Goal: Information Seeking & Learning: Learn about a topic

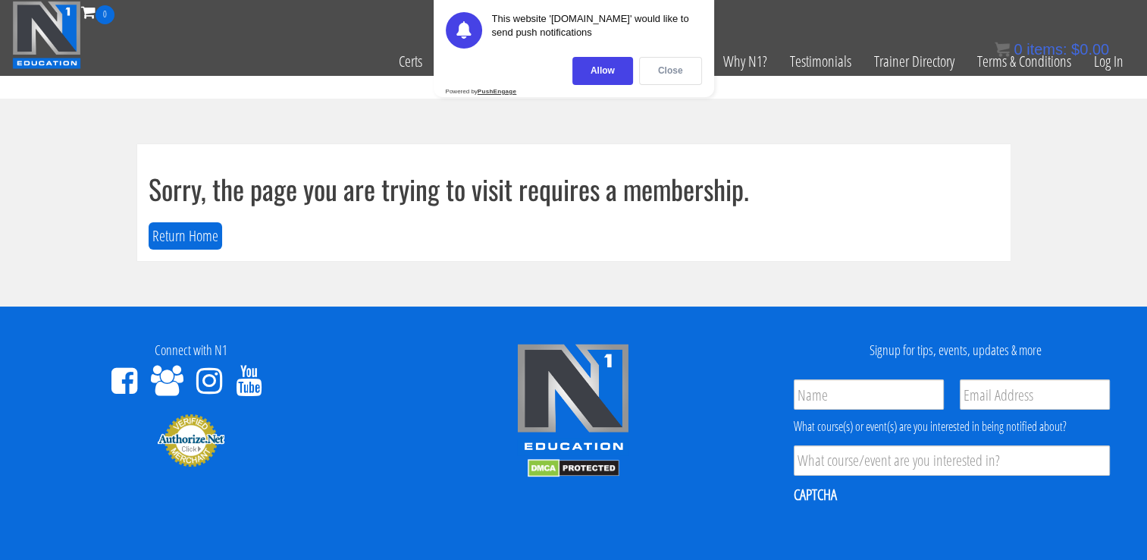
click at [657, 67] on div "Close" at bounding box center [670, 71] width 63 height 28
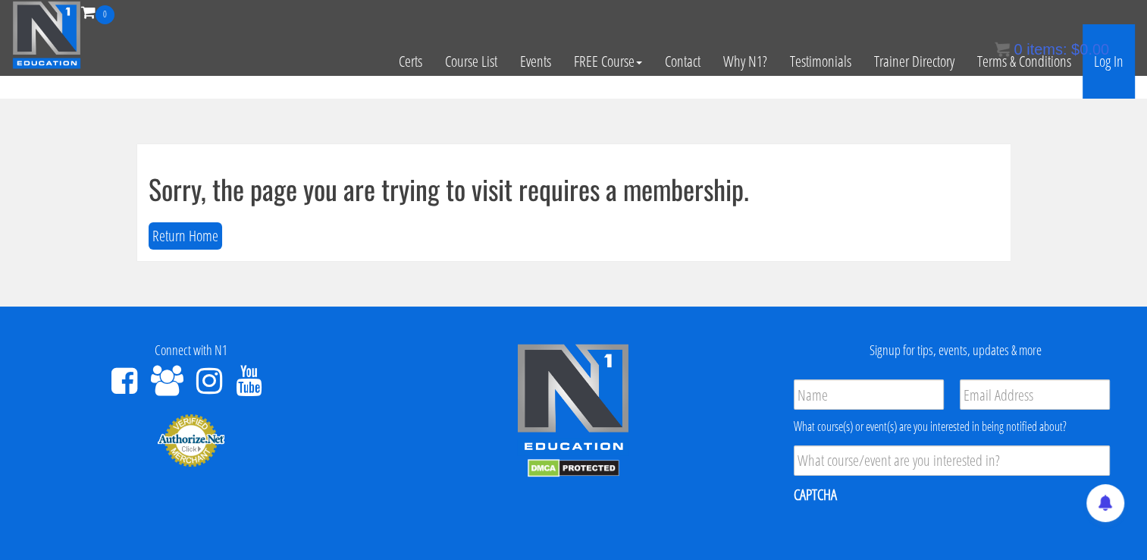
click at [1107, 66] on link "Log In" at bounding box center [1109, 61] width 52 height 74
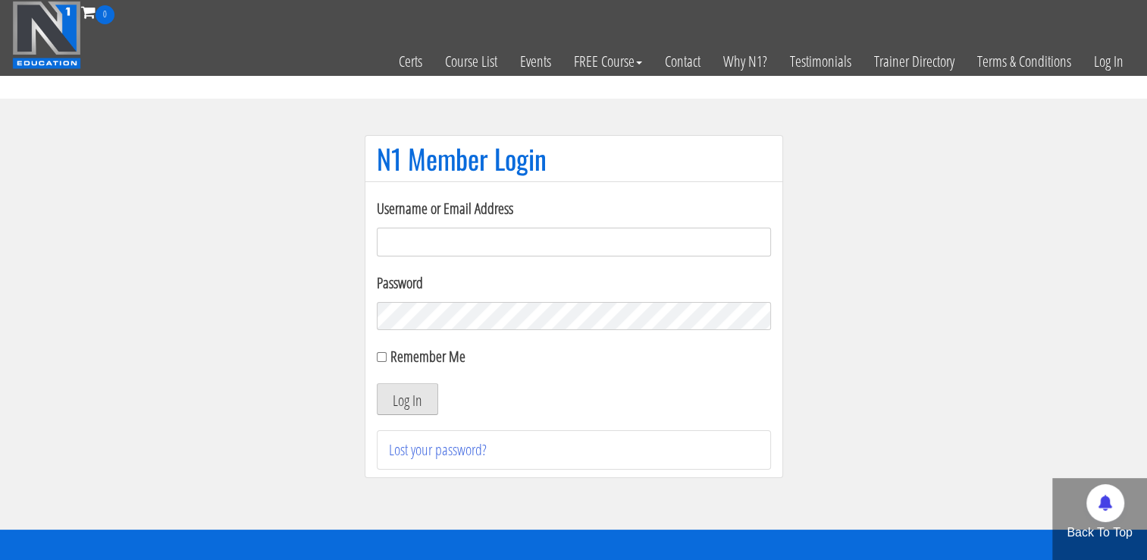
type input "[EMAIL_ADDRESS][DOMAIN_NAME]"
click at [428, 403] on button "Log In" at bounding box center [407, 399] width 61 height 32
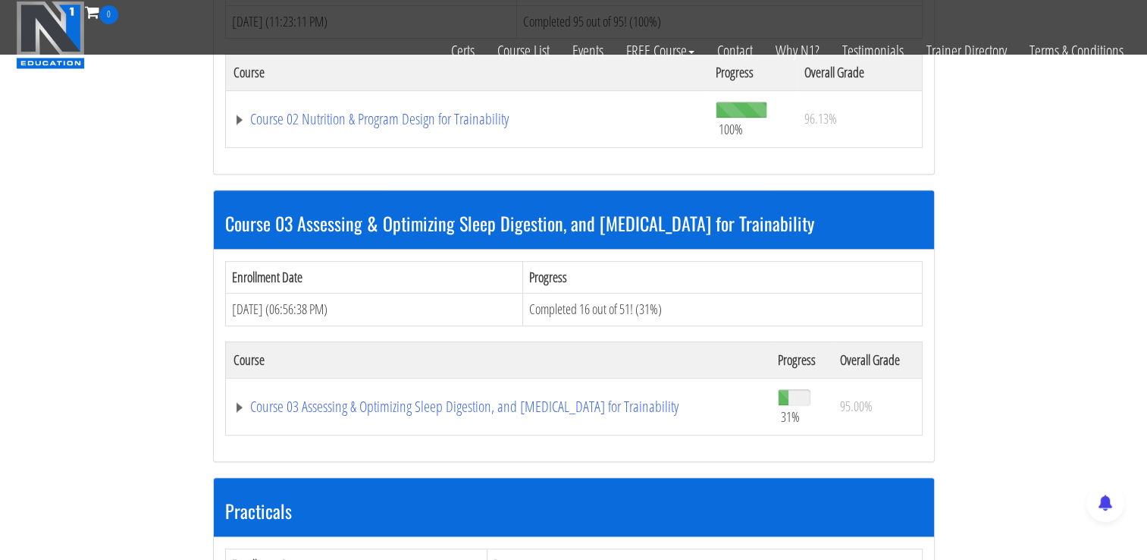
scroll to position [607, 0]
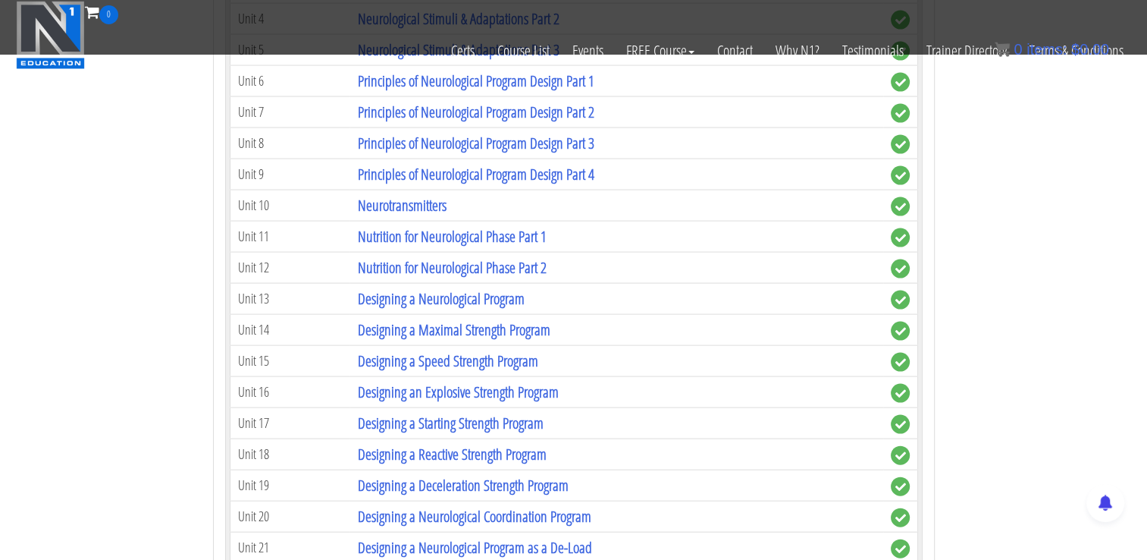
scroll to position [3185, 0]
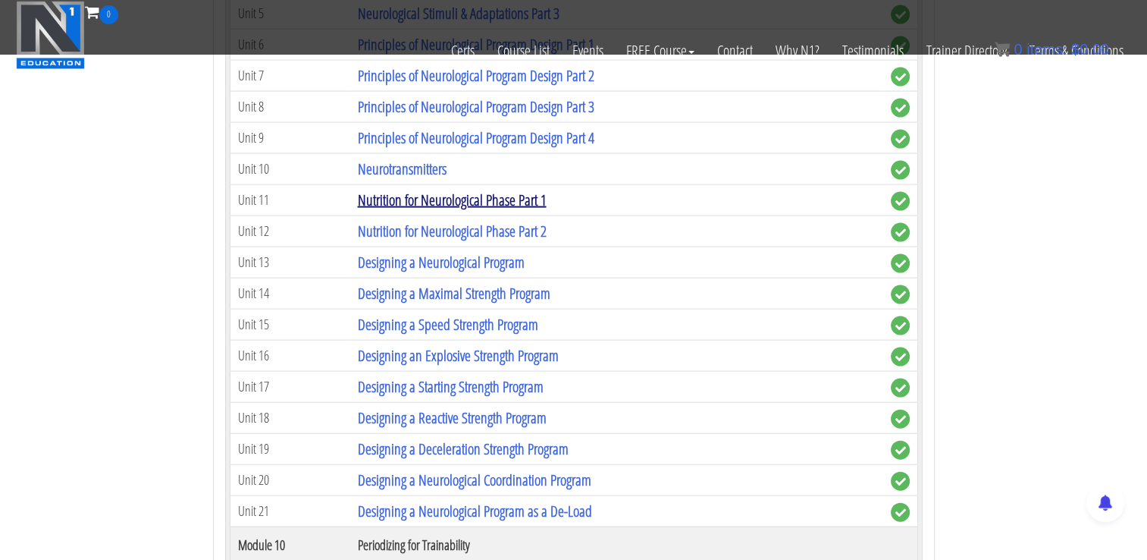
click at [516, 193] on link "Nutrition for Neurological Phase Part 1" at bounding box center [451, 200] width 189 height 20
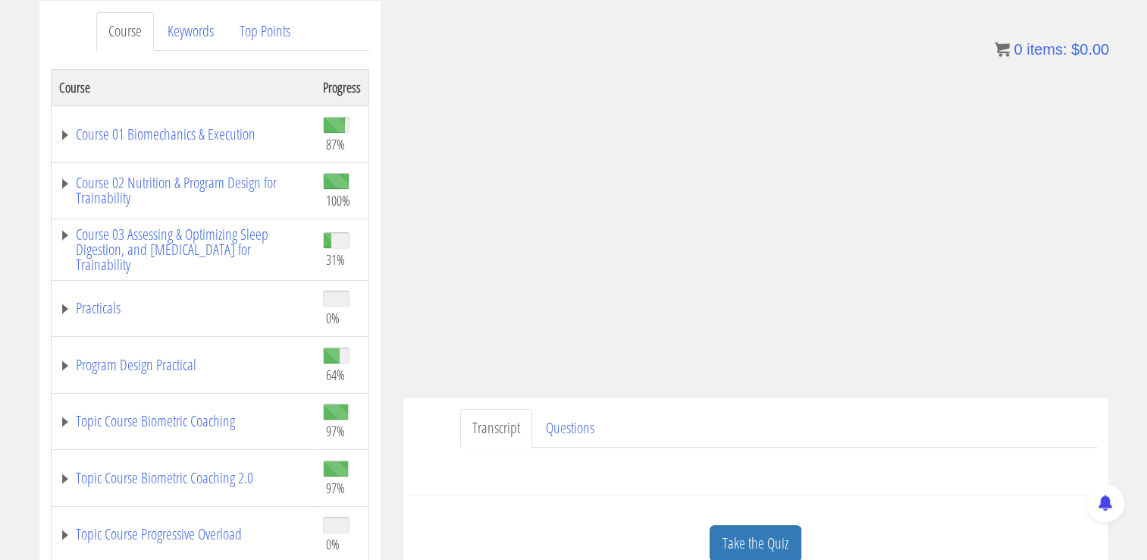
scroll to position [152, 0]
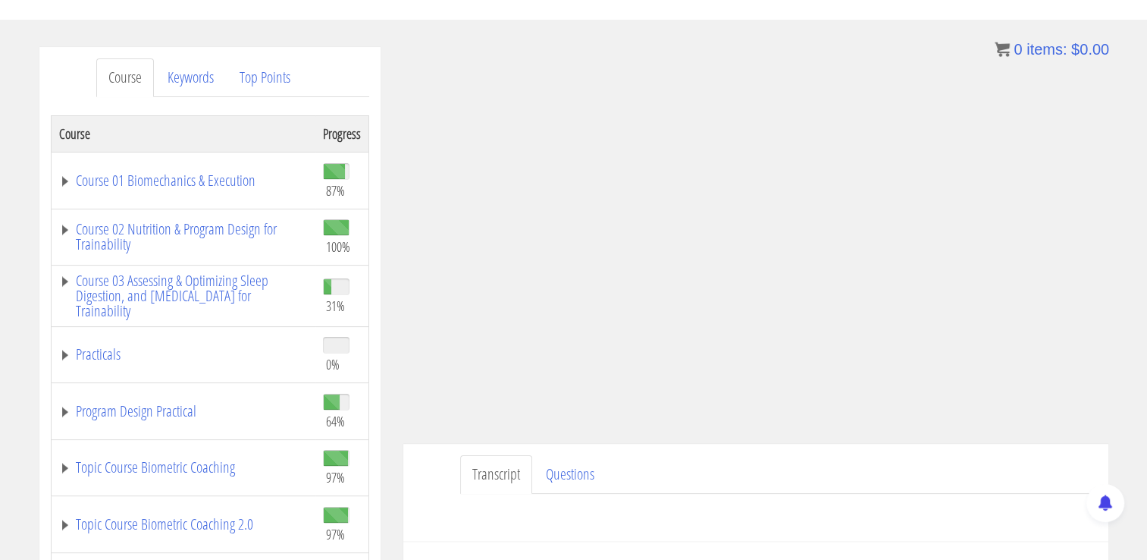
click at [386, 347] on div "Course Keywords Top Points Course Progress Course 01 Biomechanics & Execution 8…" at bounding box center [210, 475] width 364 height 856
click at [392, 311] on div "[PERSON_NAME] [EMAIL_ADDRESS][DOMAIN_NAME] [DATE] [TECHNICAL_ID] Transcript Que…" at bounding box center [756, 342] width 728 height 590
